Goal: Information Seeking & Learning: Learn about a topic

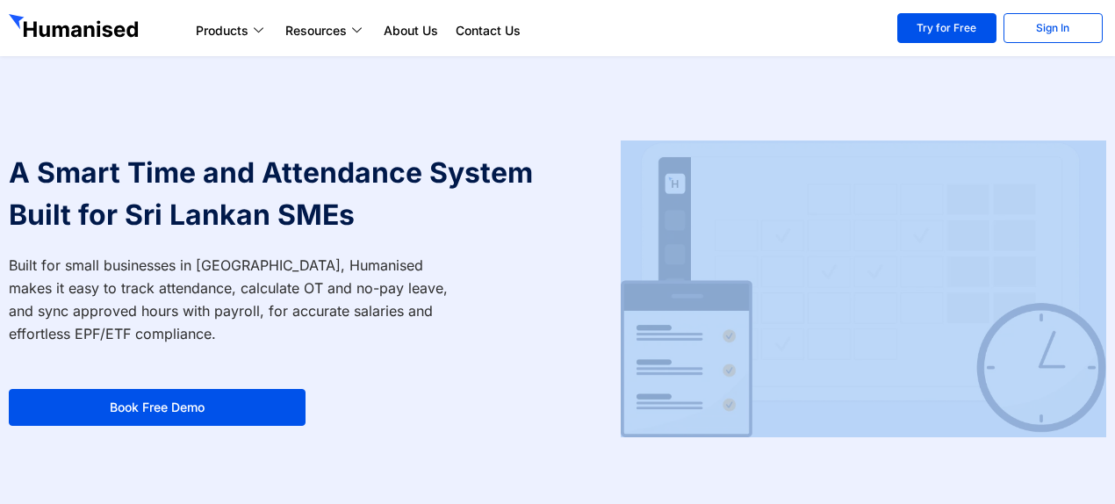
drag, startPoint x: 461, startPoint y: 152, endPoint x: 957, endPoint y: -77, distance: 546.5
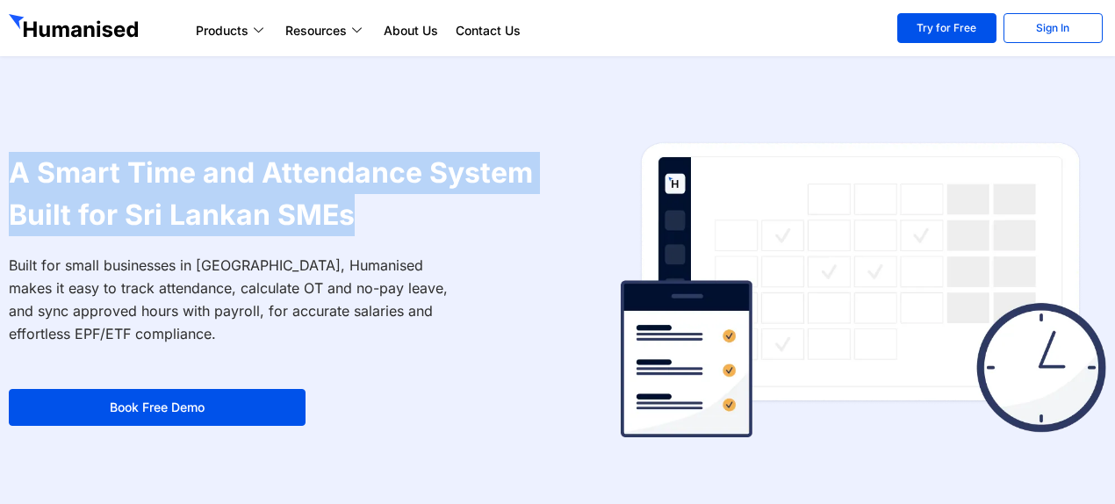
drag, startPoint x: 352, startPoint y: 220, endPoint x: 17, endPoint y: 172, distance: 338.9
click at [17, 172] on h1 "A Smart Time and Attendance System Built for Sri Lankan SMEs" at bounding box center [279, 194] width 540 height 84
click at [45, 188] on h1 "A Smart Time and Attendance System Built for Sri Lankan SMEs" at bounding box center [279, 194] width 540 height 84
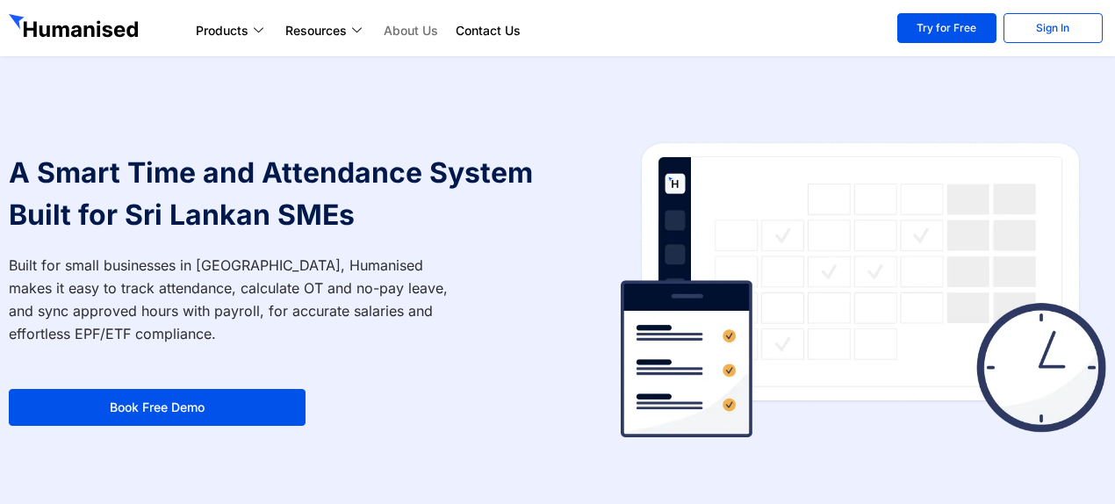
click at [411, 31] on link "About Us" at bounding box center [411, 30] width 72 height 21
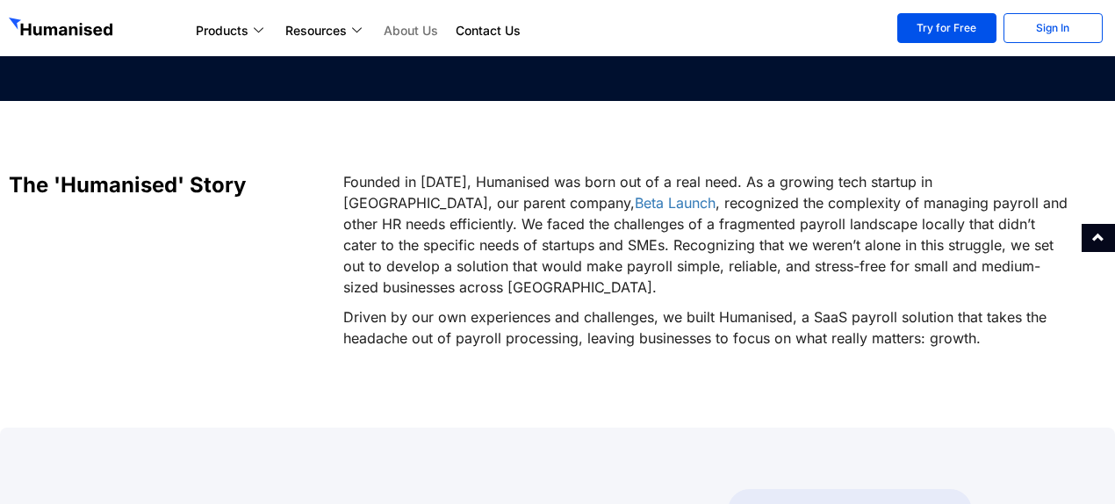
scroll to position [176, 0]
